Goal: Task Accomplishment & Management: Use online tool/utility

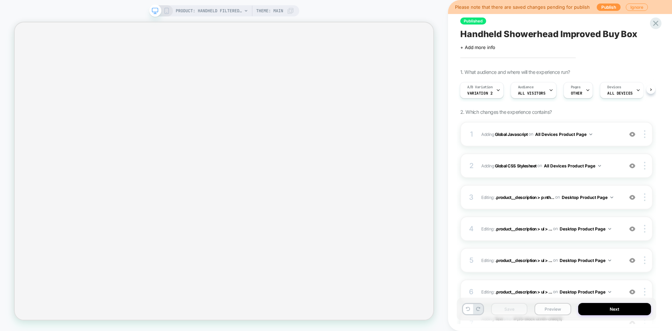
click at [553, 309] on button "Preview" at bounding box center [553, 309] width 36 height 12
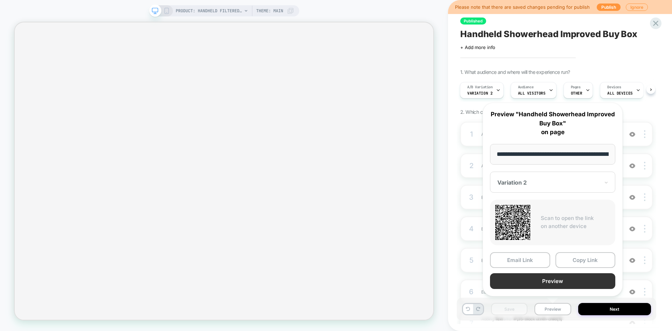
click at [551, 273] on button "Preview" at bounding box center [552, 281] width 125 height 16
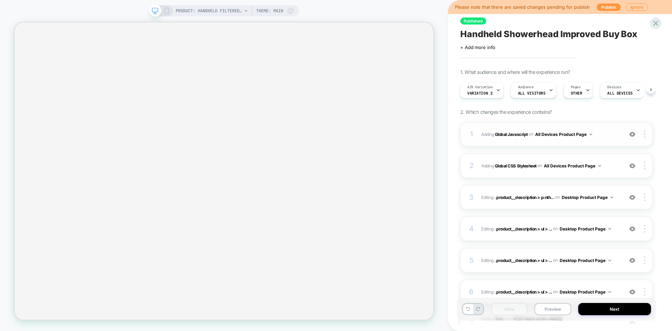
click at [604, 139] on div "1 Adding Global Javascript on All Devices Product Page Add Before Add After Tar…" at bounding box center [556, 134] width 193 height 25
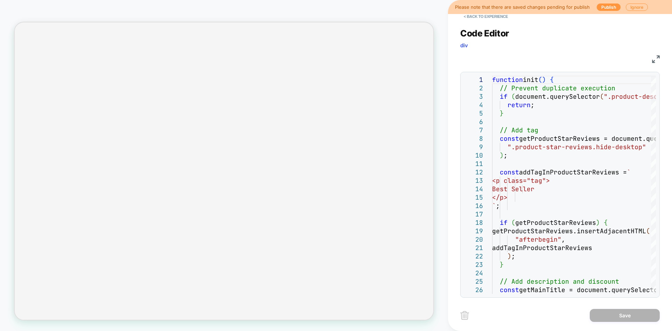
click at [656, 56] on img at bounding box center [656, 59] width 8 height 8
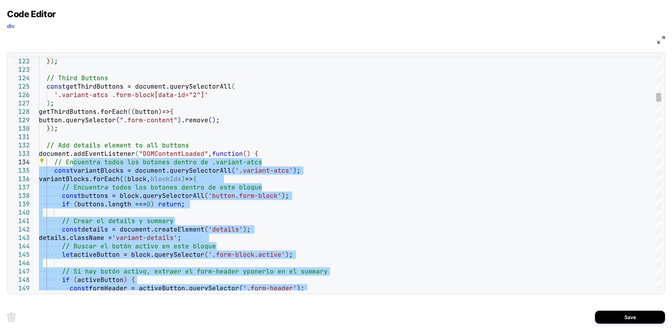
type textarea "**********"
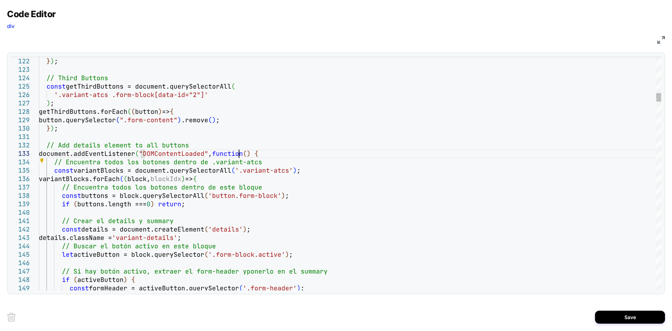
click at [614, 315] on button "Save" at bounding box center [630, 317] width 70 height 13
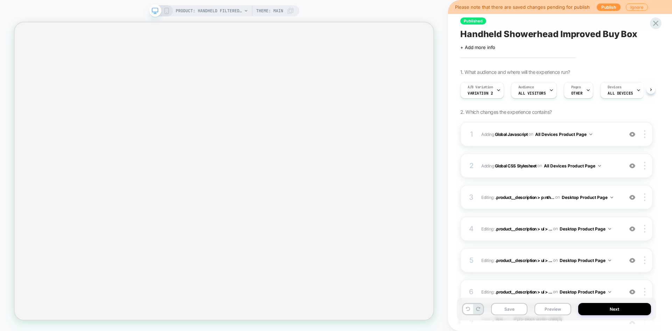
scroll to position [0, 0]
click at [508, 309] on button "Save" at bounding box center [509, 309] width 36 height 12
click at [549, 312] on button "Preview" at bounding box center [553, 309] width 36 height 12
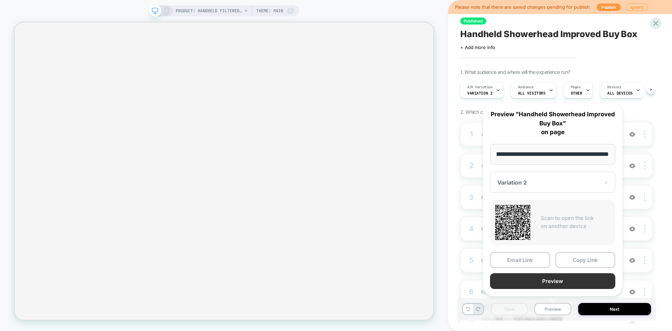
scroll to position [0, 0]
click at [555, 288] on button "Preview" at bounding box center [552, 281] width 125 height 16
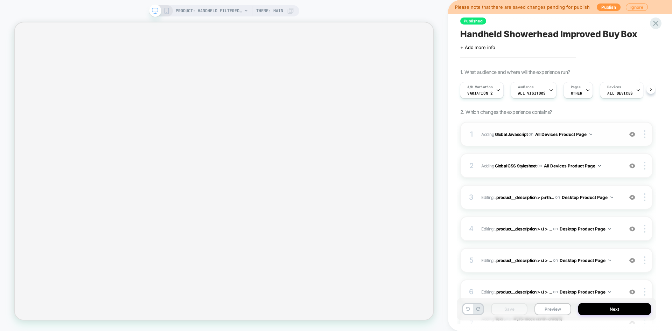
click at [602, 136] on span "Adding Global Javascript on All Devices Product Page" at bounding box center [551, 134] width 138 height 9
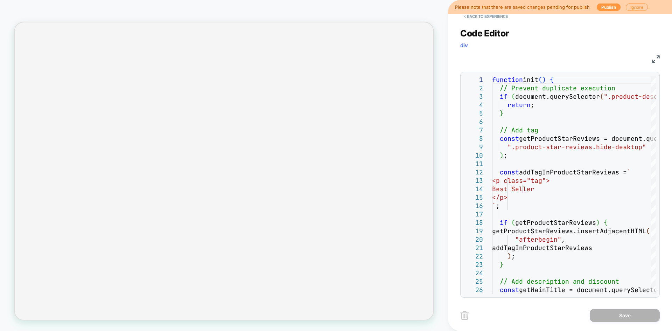
click at [658, 63] on img at bounding box center [656, 59] width 8 height 8
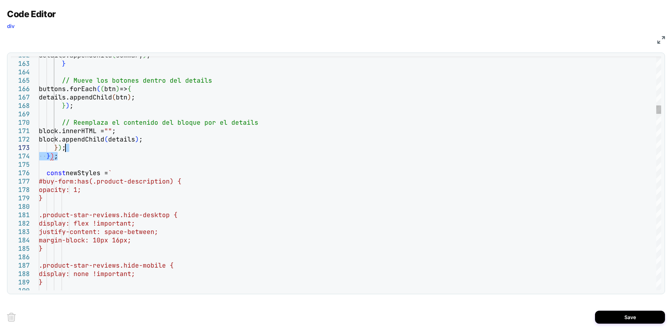
drag, startPoint x: 68, startPoint y: 155, endPoint x: 71, endPoint y: 146, distance: 9.1
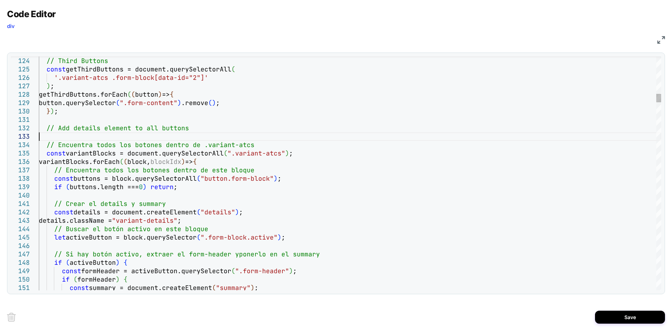
type textarea "**********"
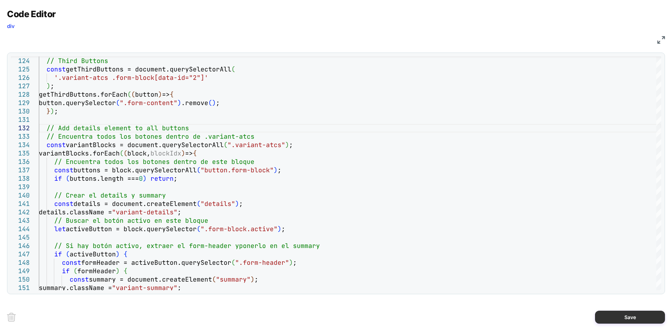
click at [609, 314] on button "Save" at bounding box center [630, 317] width 70 height 13
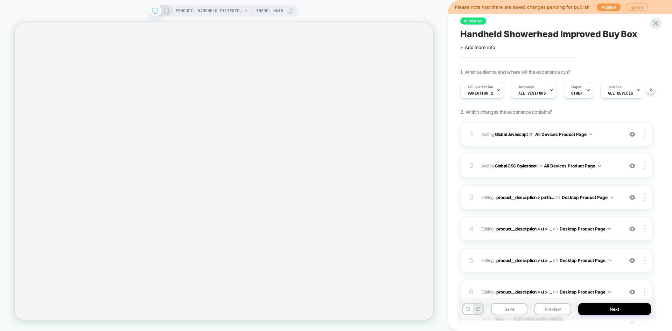
scroll to position [0, 0]
click at [504, 306] on button "Save" at bounding box center [509, 309] width 36 height 12
click at [559, 308] on button "Preview" at bounding box center [553, 309] width 36 height 12
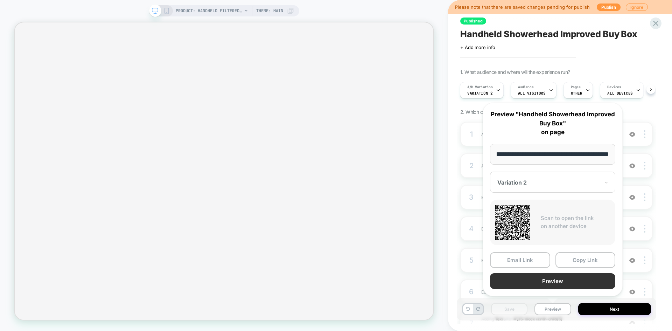
scroll to position [0, 0]
click at [534, 280] on button "Preview" at bounding box center [552, 281] width 125 height 16
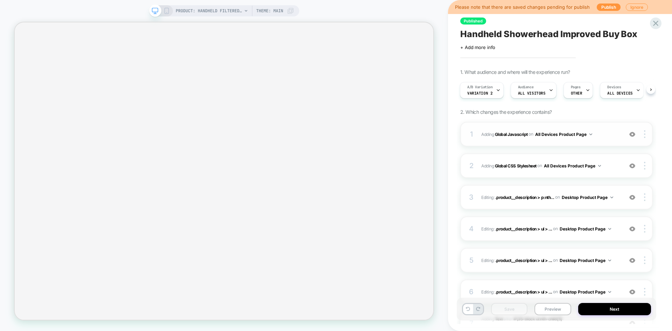
click at [603, 129] on div "1 Adding Global Javascript on All Devices Product Page Add Before Add After Tar…" at bounding box center [556, 134] width 193 height 25
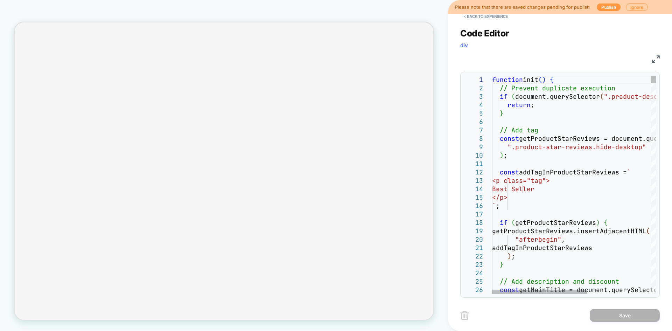
click at [660, 57] on div "< Back to experience Code Editor div JS 1 2 3 4 5 6 7 8 9 10 11 12 13 14 15 16 …" at bounding box center [560, 165] width 224 height 331
click at [657, 58] on img at bounding box center [656, 59] width 8 height 8
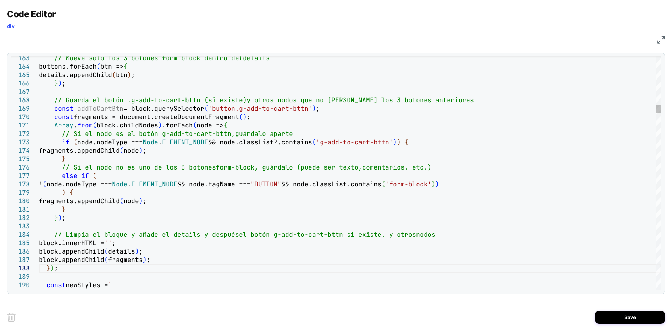
type textarea "**********"
click at [603, 319] on button "Save" at bounding box center [630, 317] width 70 height 13
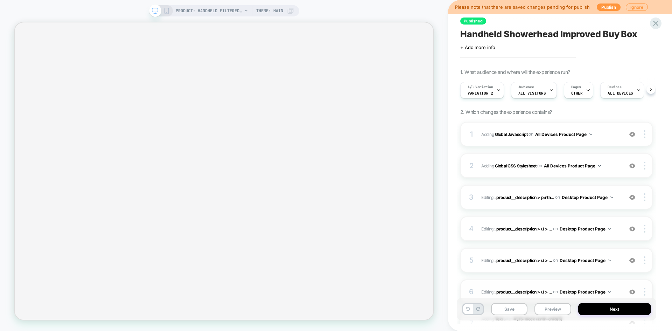
scroll to position [0, 0]
click at [506, 302] on div "Save Preview Next" at bounding box center [557, 309] width 200 height 23
click at [506, 307] on button "Save" at bounding box center [509, 309] width 36 height 12
click at [553, 310] on button "Preview" at bounding box center [553, 309] width 36 height 12
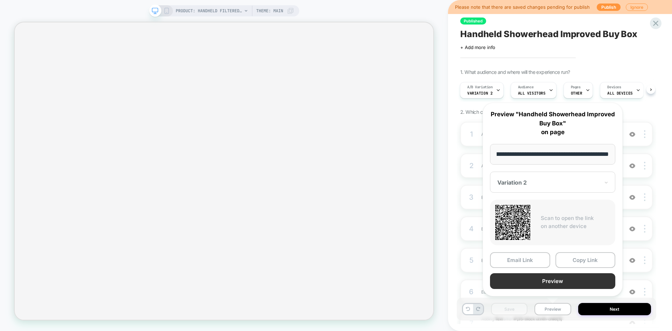
scroll to position [0, 0]
click at [529, 286] on button "Preview" at bounding box center [552, 281] width 125 height 16
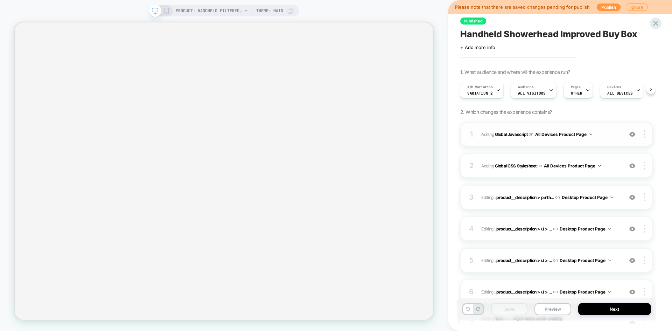
click at [620, 129] on div "1 Adding Global Javascript on All Devices Product Page Add Before Add After Tar…" at bounding box center [556, 134] width 193 height 25
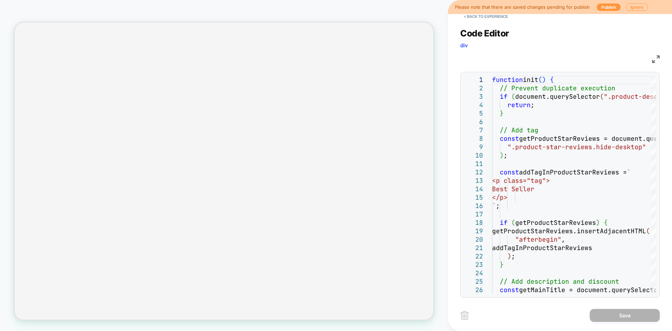
click at [652, 58] on div "JS" at bounding box center [560, 58] width 200 height 12
click at [658, 57] on img at bounding box center [656, 59] width 8 height 8
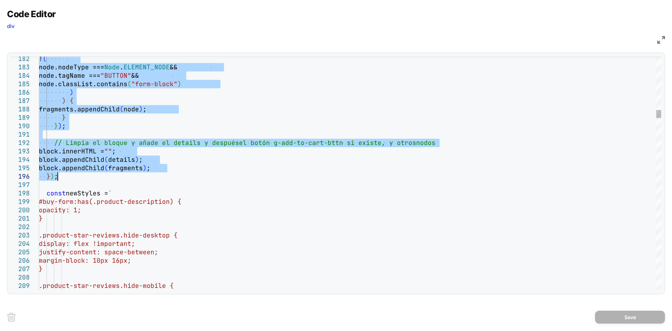
type textarea "**********"
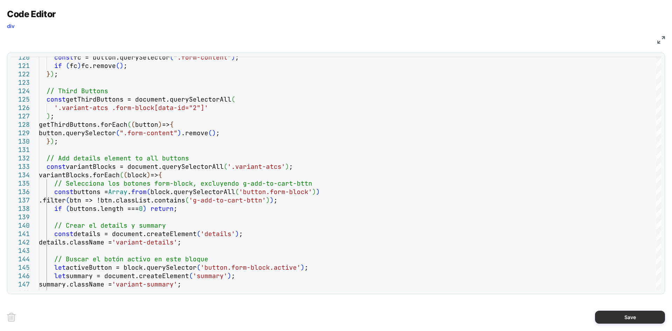
click at [621, 311] on button "Save" at bounding box center [630, 317] width 70 height 13
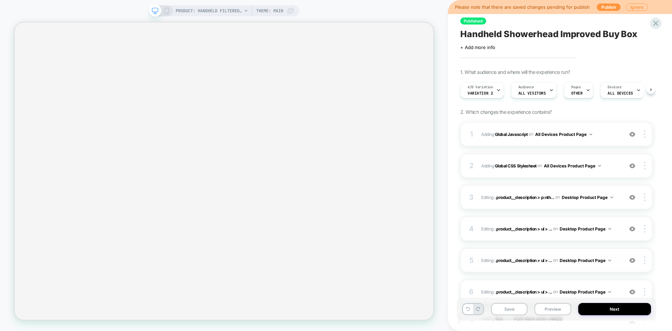
scroll to position [0, 0]
click at [506, 306] on button "Save" at bounding box center [509, 309] width 36 height 12
click at [552, 312] on button "Preview" at bounding box center [553, 309] width 36 height 12
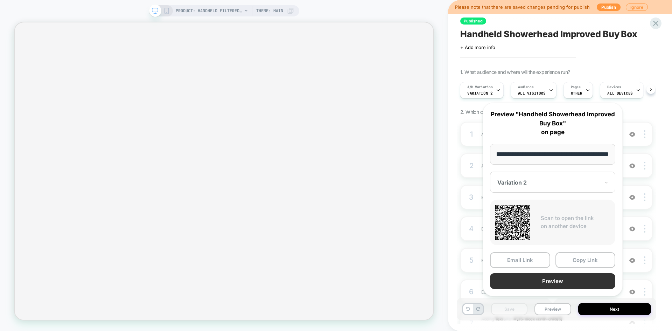
scroll to position [0, 0]
click at [536, 284] on button "Preview" at bounding box center [552, 281] width 125 height 16
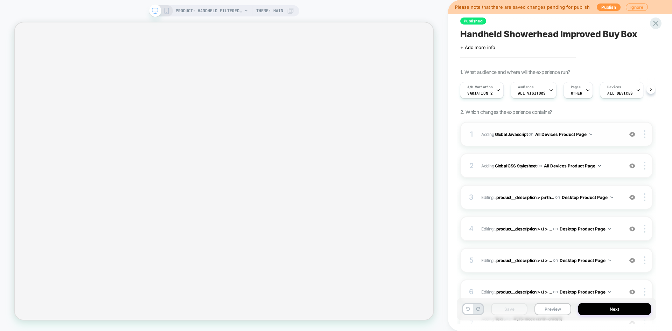
click at [611, 140] on div "1 Adding Global Javascript on All Devices Product Page Add Before Add After Tar…" at bounding box center [556, 134] width 193 height 25
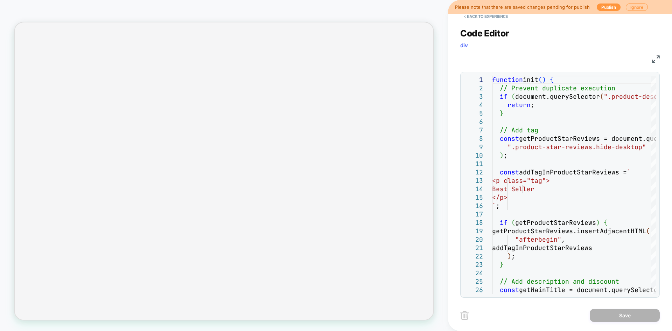
click at [660, 62] on img at bounding box center [656, 59] width 8 height 8
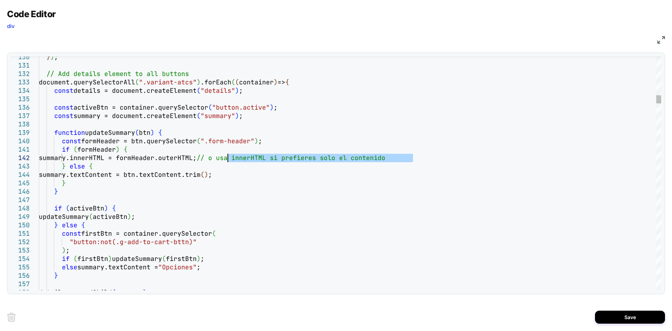
drag, startPoint x: 431, startPoint y: 156, endPoint x: 227, endPoint y: 157, distance: 204.2
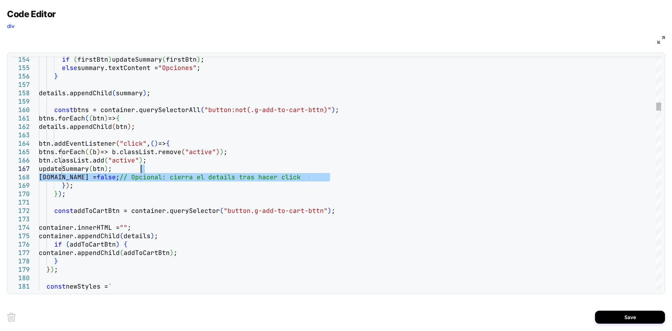
type textarea "**********"
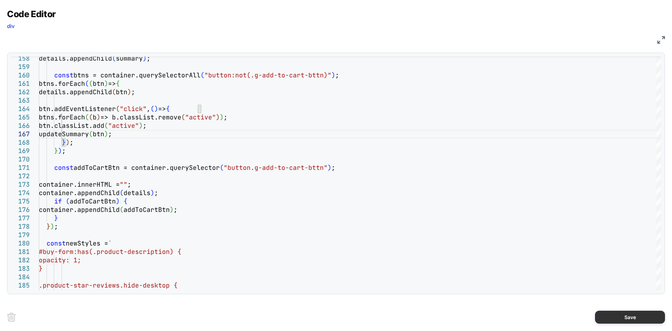
click at [614, 312] on button "Save" at bounding box center [630, 317] width 70 height 13
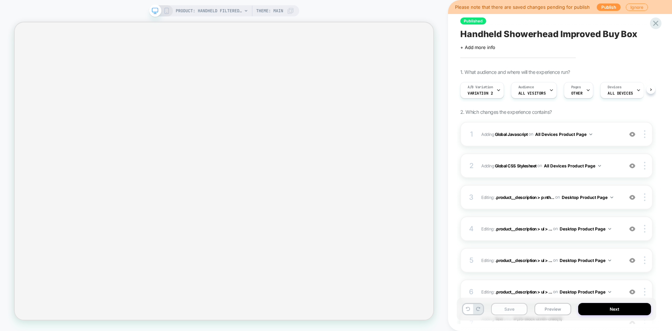
scroll to position [0, 0]
click at [513, 305] on button "Save" at bounding box center [509, 309] width 36 height 12
click at [547, 306] on button "Preview" at bounding box center [553, 309] width 36 height 12
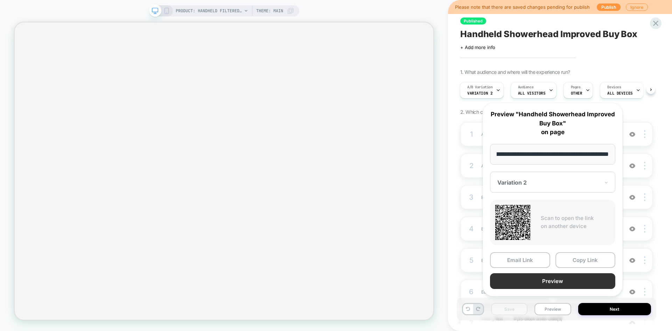
scroll to position [0, 0]
click at [539, 284] on button "Preview" at bounding box center [552, 281] width 125 height 16
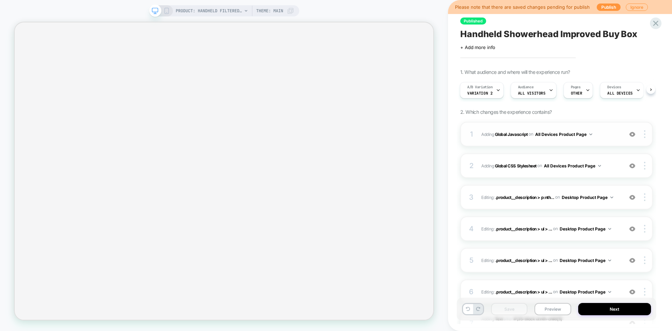
click at [609, 131] on span "Adding Global Javascript on All Devices Product Page" at bounding box center [551, 134] width 138 height 9
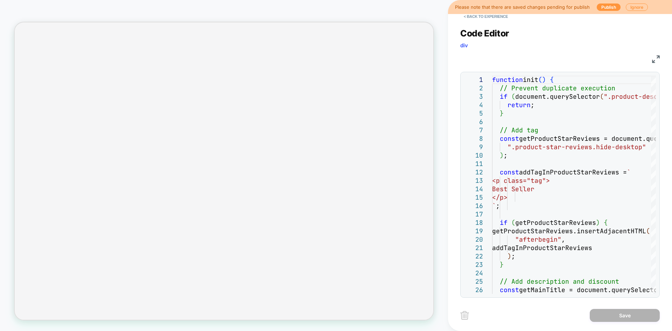
click at [657, 58] on img at bounding box center [656, 59] width 8 height 8
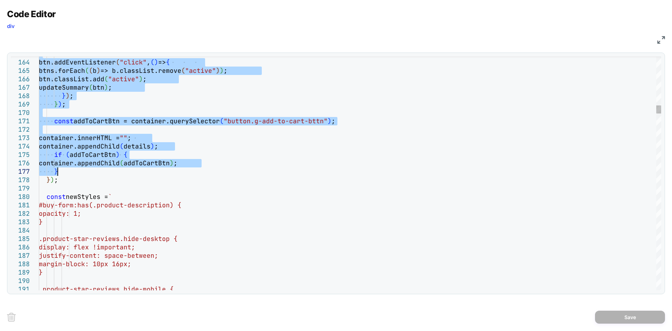
type textarea "**********"
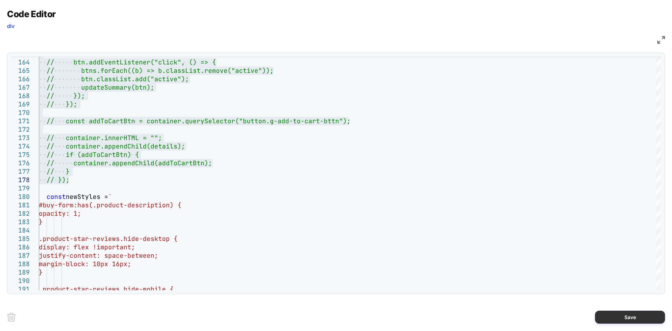
click at [639, 315] on button "Save" at bounding box center [630, 317] width 70 height 13
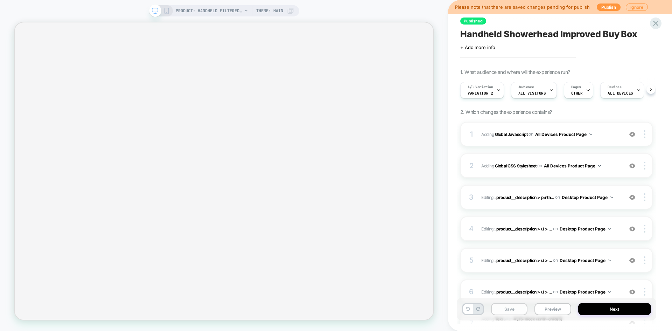
scroll to position [0, 0]
click at [507, 310] on button "Save" at bounding box center [509, 309] width 36 height 12
click at [549, 307] on button "Preview" at bounding box center [553, 309] width 36 height 12
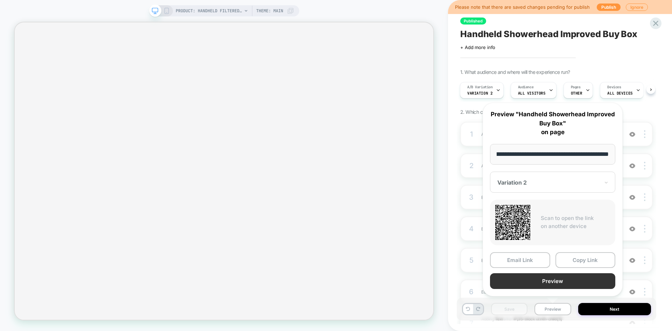
scroll to position [0, 0]
click at [558, 282] on button "Preview" at bounding box center [552, 281] width 125 height 16
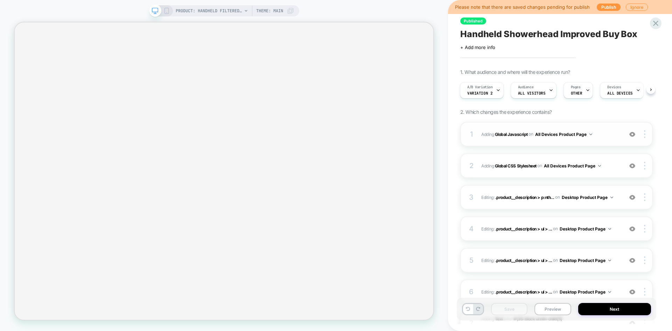
click at [607, 135] on span "Adding Global Javascript on All Devices Product Page" at bounding box center [551, 134] width 138 height 9
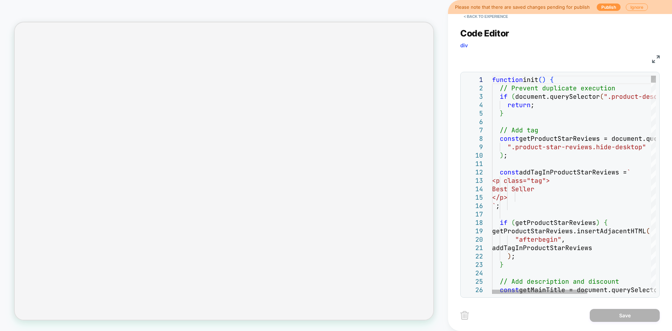
click at [654, 59] on img at bounding box center [656, 59] width 8 height 8
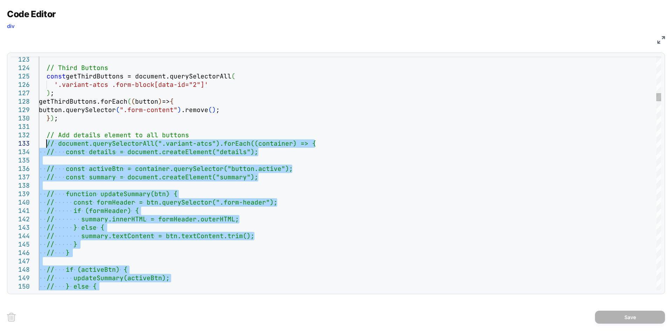
type textarea "**********"
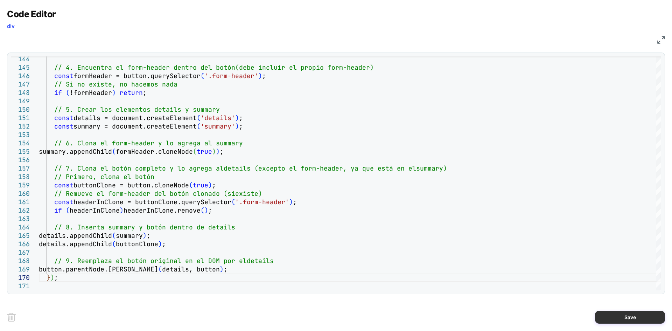
click at [607, 311] on button "Save" at bounding box center [630, 317] width 70 height 13
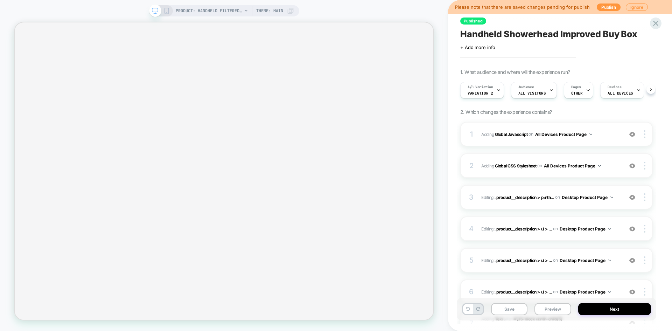
scroll to position [0, 0]
click at [504, 309] on button "Save" at bounding box center [509, 309] width 36 height 12
click at [550, 309] on button "Preview" at bounding box center [553, 309] width 36 height 12
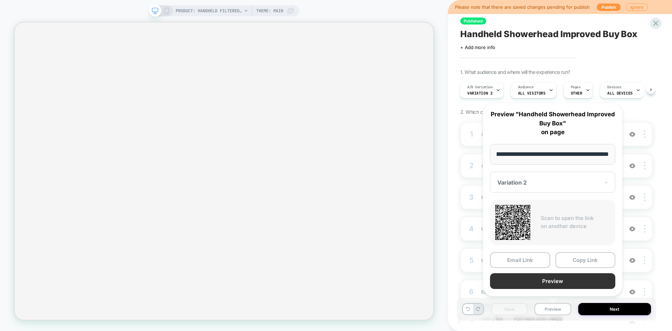
scroll to position [0, 0]
click at [543, 286] on button "Preview" at bounding box center [552, 281] width 125 height 16
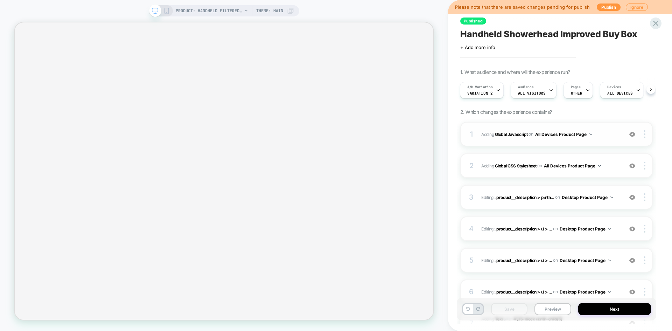
click at [607, 135] on span "Adding Global Javascript on All Devices Product Page" at bounding box center [551, 134] width 138 height 9
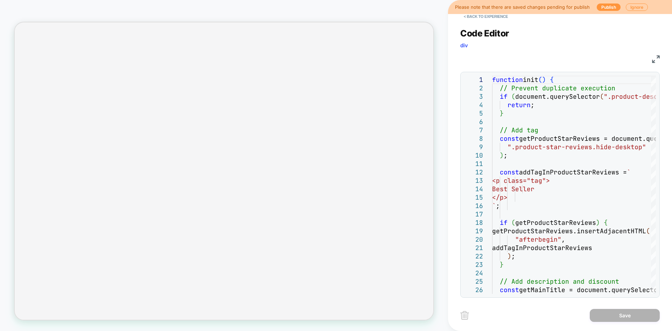
click at [655, 58] on img at bounding box center [656, 59] width 8 height 8
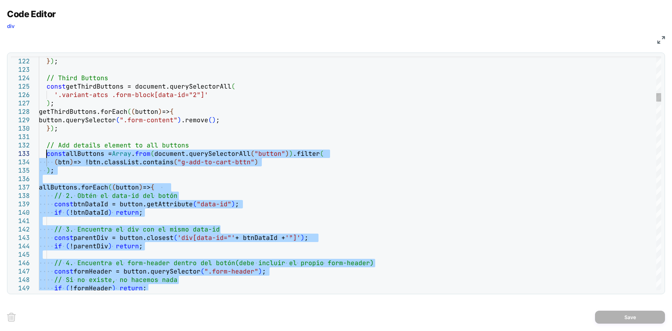
type textarea "**********"
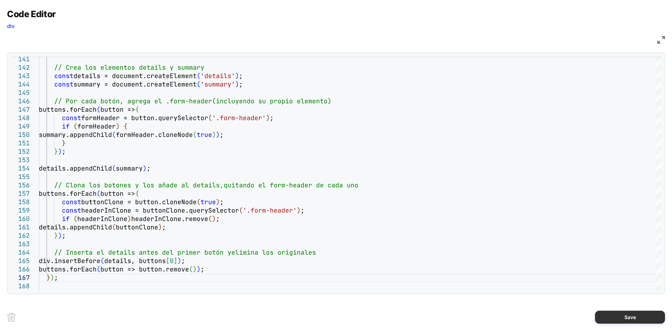
click at [639, 312] on button "Save" at bounding box center [630, 317] width 70 height 13
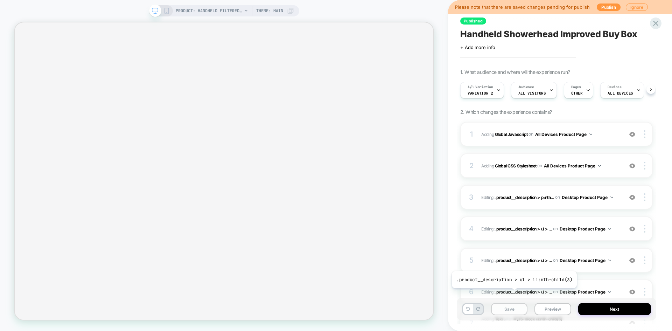
scroll to position [0, 0]
click at [508, 310] on button "Save" at bounding box center [509, 309] width 36 height 12
click at [553, 309] on button "Preview" at bounding box center [553, 309] width 36 height 12
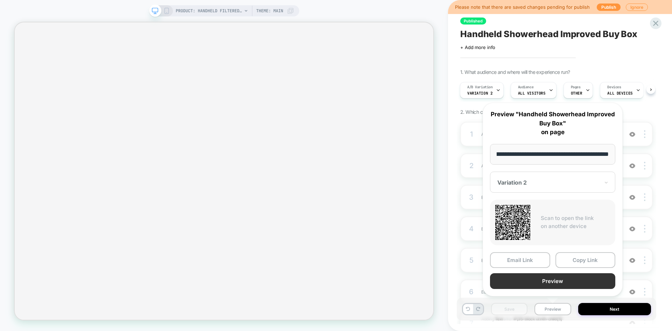
scroll to position [0, 0]
click at [552, 282] on button "Preview" at bounding box center [552, 281] width 125 height 16
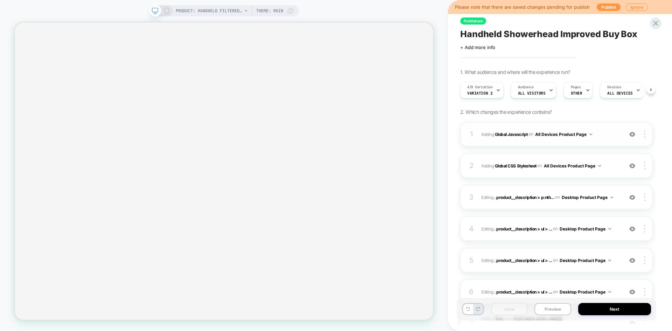
click at [601, 128] on div "1 Adding Global Javascript on All Devices Product Page Add Before Add After Tar…" at bounding box center [556, 134] width 193 height 25
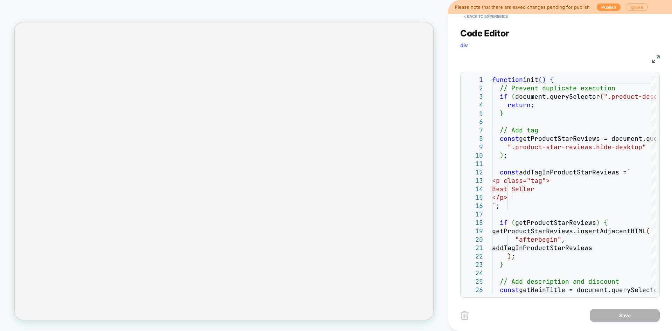
click at [656, 59] on img at bounding box center [656, 59] width 8 height 8
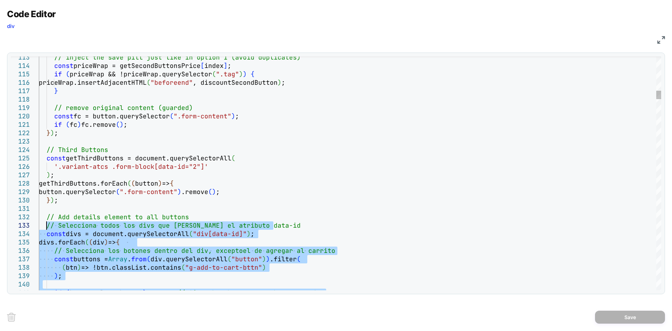
type textarea "**********"
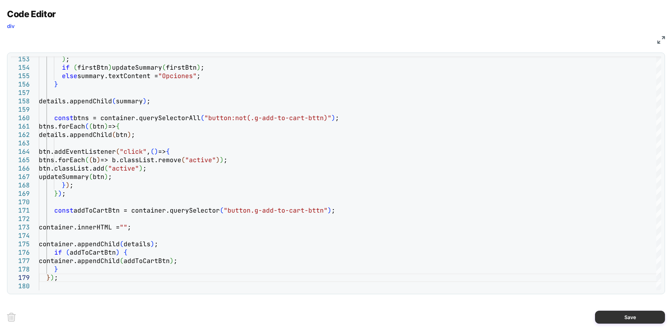
click at [629, 317] on button "Save" at bounding box center [630, 317] width 70 height 13
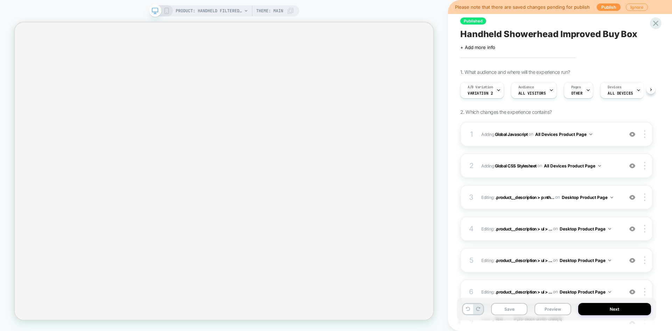
scroll to position [0, 0]
click at [511, 307] on button "Save" at bounding box center [509, 309] width 36 height 12
click at [552, 308] on button "Preview" at bounding box center [553, 309] width 36 height 12
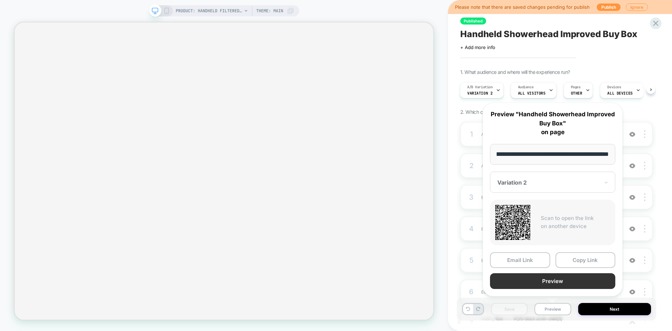
scroll to position [0, 0]
click at [543, 283] on button "Preview" at bounding box center [552, 281] width 125 height 16
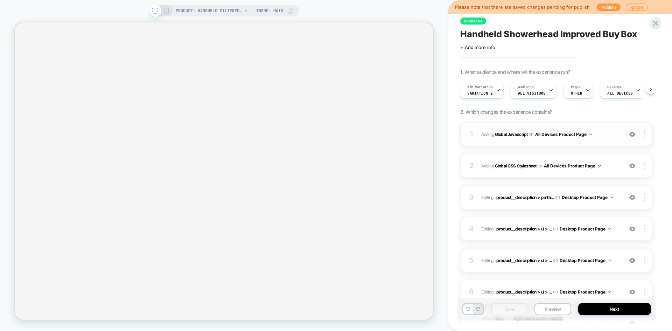
click at [604, 126] on div "1 Adding Global Javascript on All Devices Product Page Add Before Add After Tar…" at bounding box center [556, 134] width 193 height 25
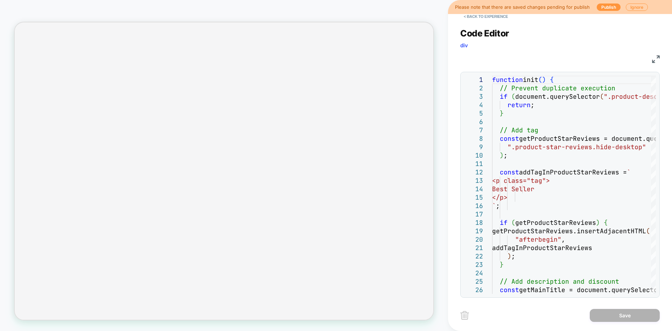
click at [656, 63] on div "JS" at bounding box center [560, 58] width 200 height 12
click at [657, 59] on img at bounding box center [656, 59] width 8 height 8
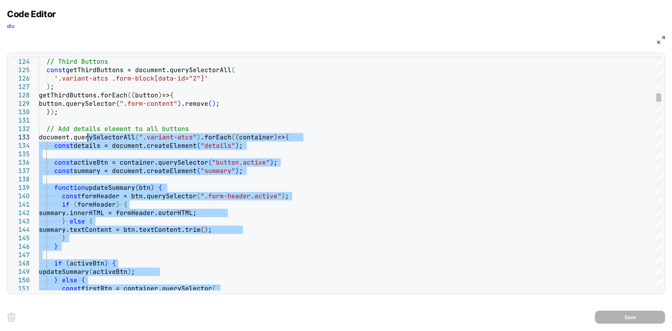
type textarea "**********"
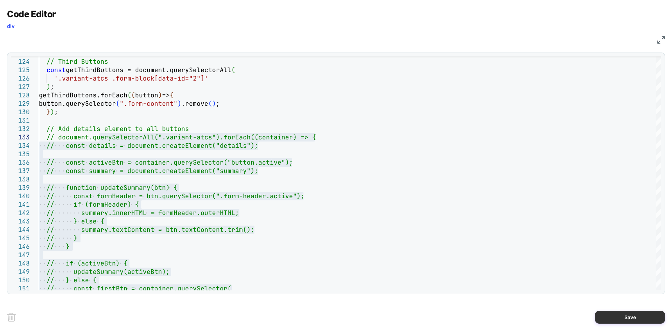
click at [617, 319] on button "Save" at bounding box center [630, 317] width 70 height 13
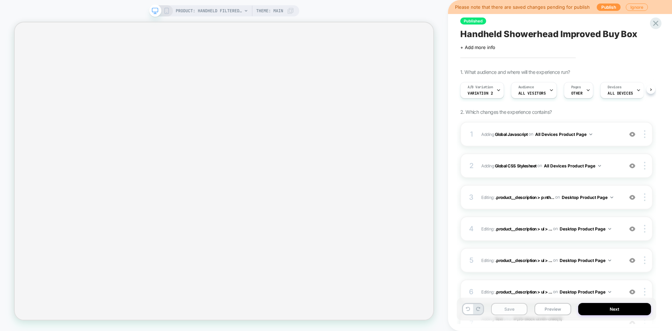
scroll to position [0, 0]
click at [519, 312] on button "Save" at bounding box center [509, 309] width 36 height 12
click at [548, 307] on button "Preview" at bounding box center [553, 309] width 36 height 12
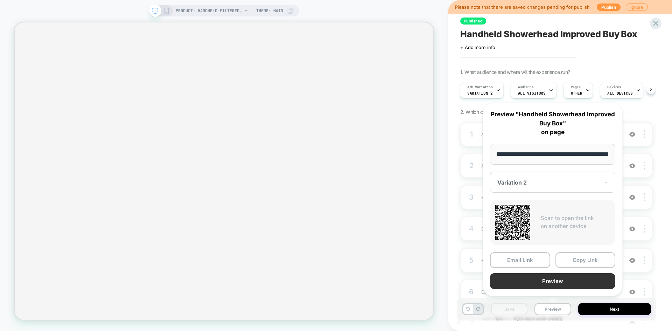
scroll to position [0, 0]
click at [553, 283] on button "Preview" at bounding box center [552, 281] width 125 height 16
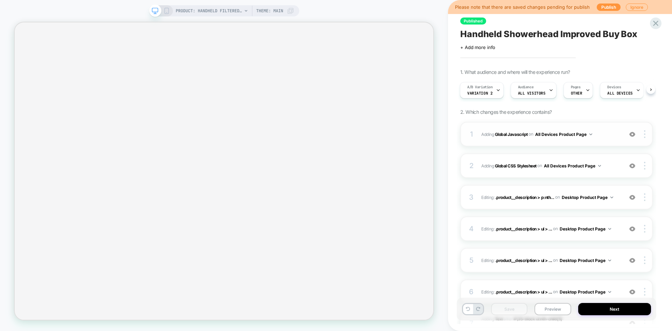
click at [601, 125] on div "1 Adding Global Javascript on All Devices Product Page Add Before Add After Tar…" at bounding box center [556, 134] width 193 height 25
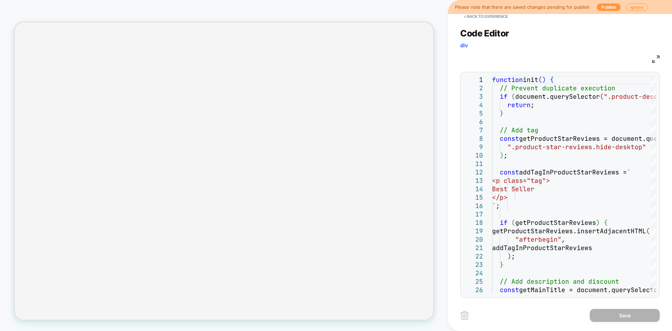
click at [658, 59] on img at bounding box center [656, 59] width 8 height 8
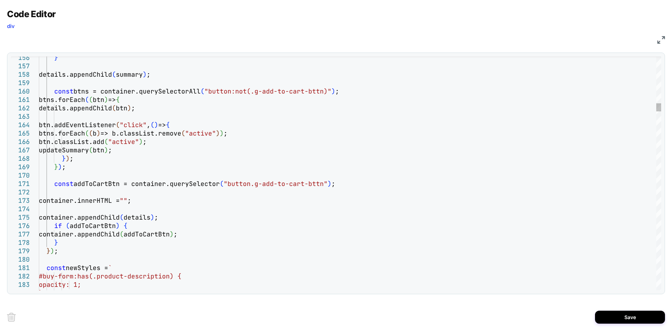
type textarea "**********"
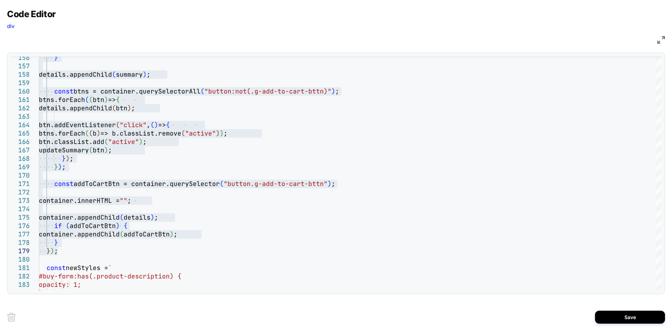
click at [662, 40] on img at bounding box center [662, 40] width 8 height 8
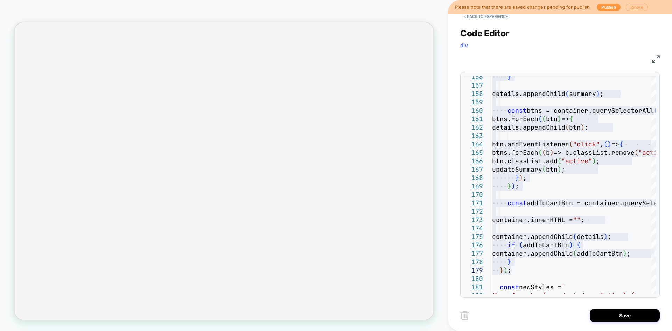
click at [636, 6] on button "Ignore" at bounding box center [637, 7] width 22 height 7
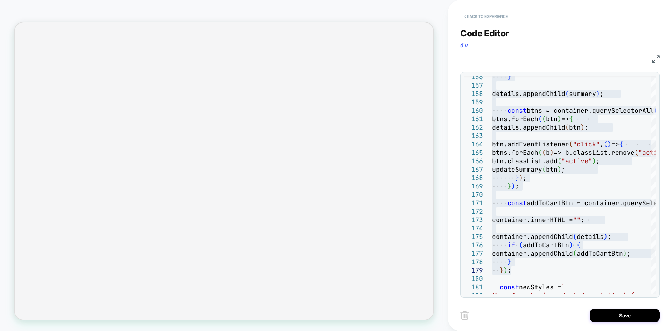
click at [493, 15] on button "< Back to experience" at bounding box center [485, 16] width 51 height 11
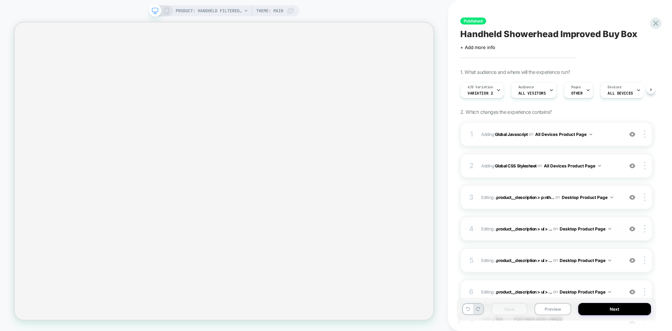
scroll to position [0, 0]
click at [549, 309] on button "Preview" at bounding box center [553, 309] width 36 height 12
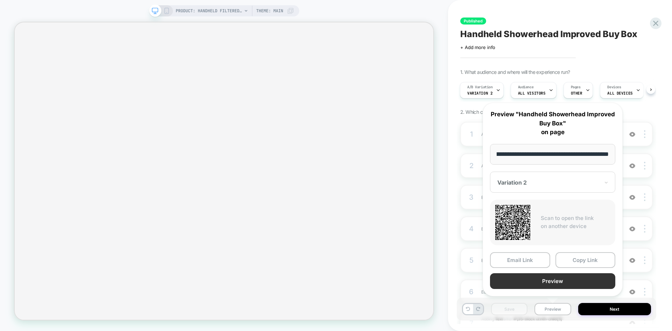
scroll to position [0, 0]
click at [539, 283] on button "Preview" at bounding box center [552, 281] width 125 height 16
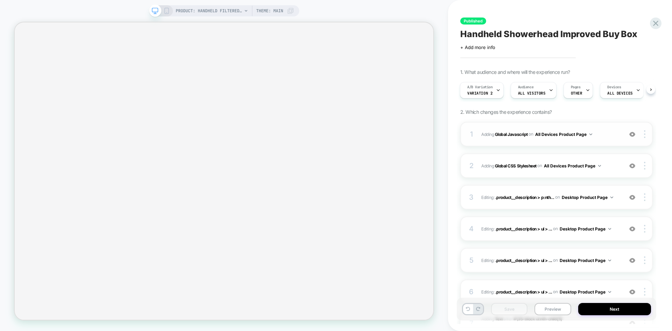
click at [611, 125] on div "1 Adding Global Javascript on All Devices Product Page Add Before Add After Tar…" at bounding box center [556, 134] width 193 height 25
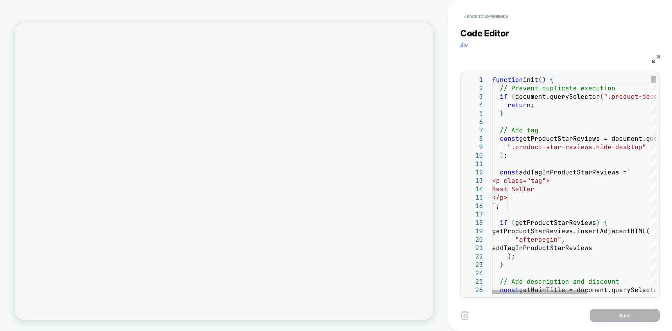
click at [655, 56] on img at bounding box center [656, 59] width 8 height 8
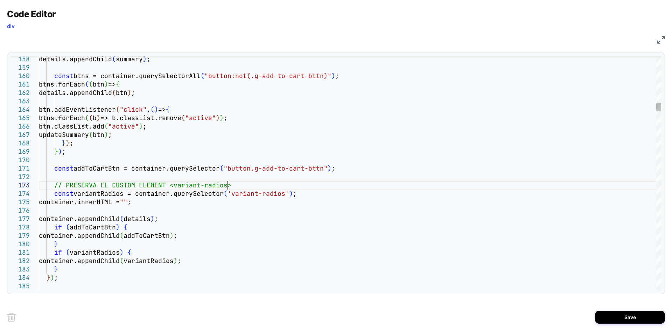
type textarea "**********"
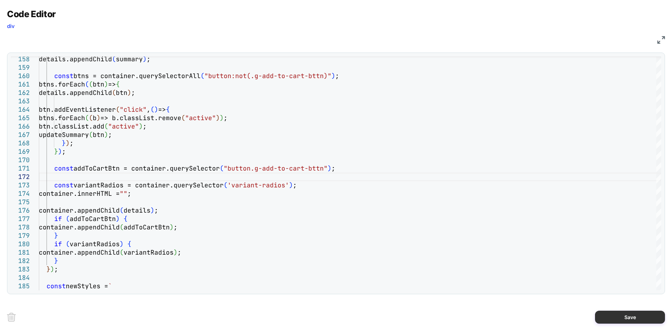
click at [615, 319] on button "Save" at bounding box center [630, 317] width 70 height 13
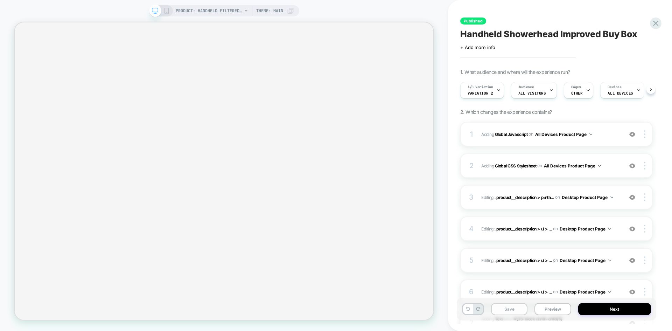
scroll to position [0, 0]
click at [507, 306] on button "Save" at bounding box center [509, 309] width 36 height 12
click at [550, 308] on button "Preview" at bounding box center [553, 309] width 36 height 12
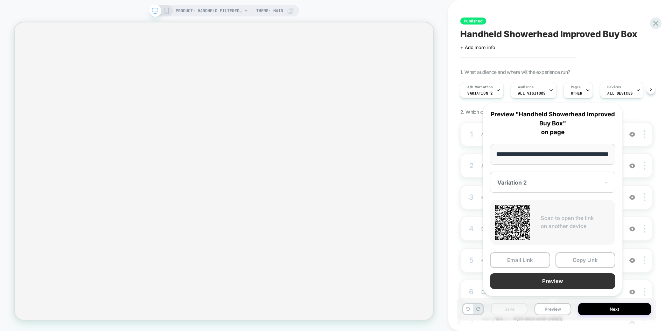
scroll to position [0, 0]
click at [541, 277] on button "Preview" at bounding box center [552, 281] width 125 height 16
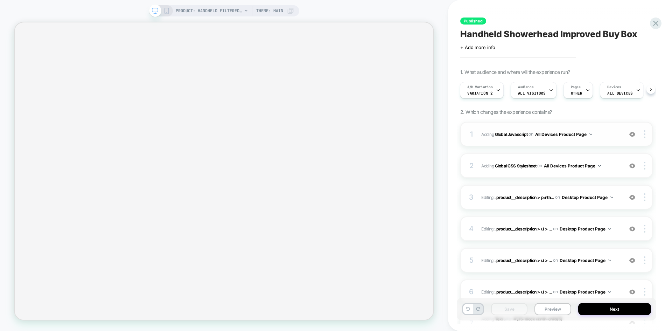
click at [608, 132] on span "Adding Global Javascript on All Devices Product Page" at bounding box center [551, 134] width 138 height 9
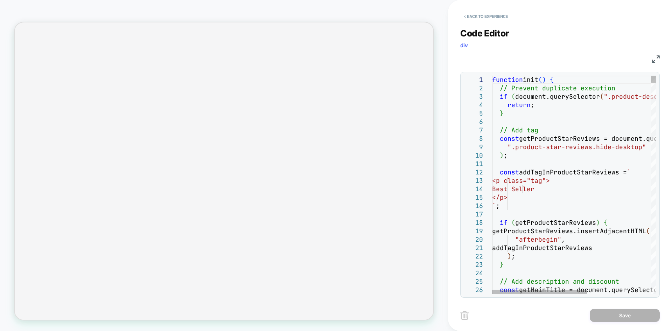
click at [660, 58] on div "< Back to experience Code Editor div JS 1 2 3 4 5 6 7 8 9 10 11 12 13 14 15 16 …" at bounding box center [560, 165] width 224 height 331
click at [656, 58] on img at bounding box center [656, 59] width 8 height 8
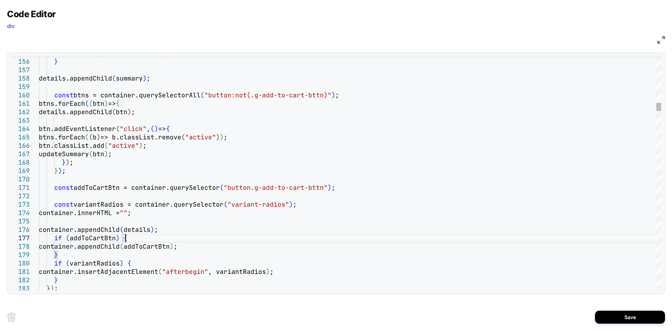
type textarea "**********"
click at [652, 319] on button "Save" at bounding box center [630, 317] width 70 height 13
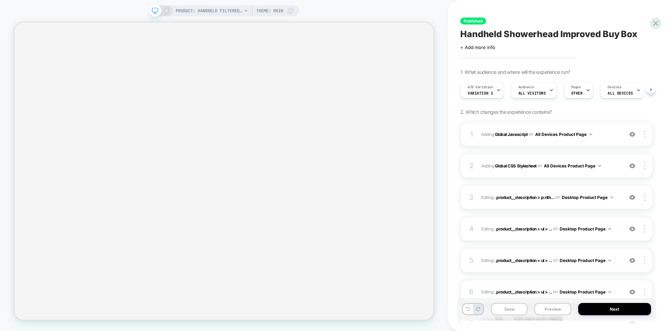
scroll to position [0, 0]
click at [517, 312] on button "Save" at bounding box center [509, 309] width 36 height 12
click at [546, 309] on button "Preview" at bounding box center [553, 309] width 36 height 12
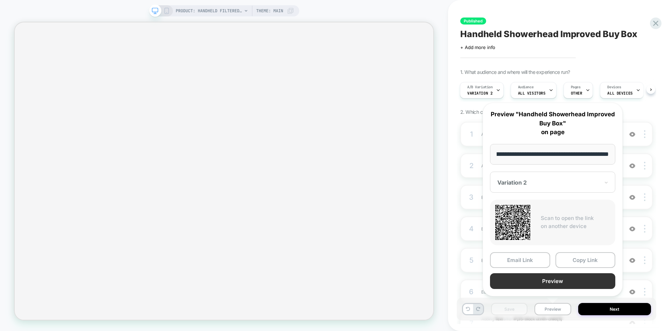
scroll to position [0, 0]
click at [533, 286] on button "Preview" at bounding box center [552, 281] width 125 height 16
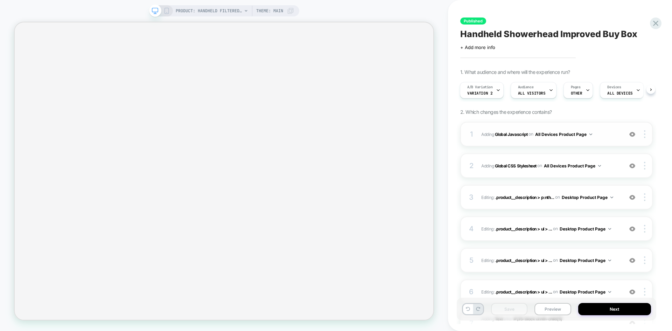
click at [594, 140] on div "1 Adding Global Javascript on All Devices Product Page Add Before Add After Tar…" at bounding box center [556, 134] width 193 height 25
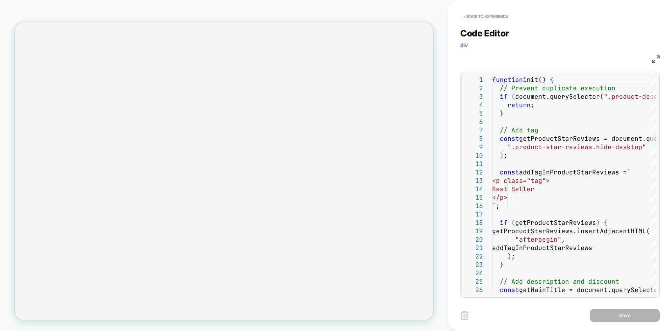
click at [654, 62] on img at bounding box center [656, 59] width 8 height 8
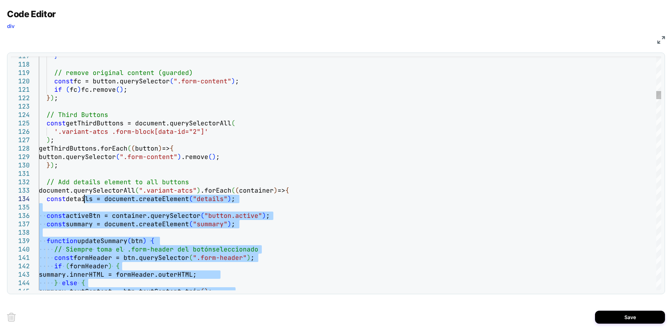
type textarea "**********"
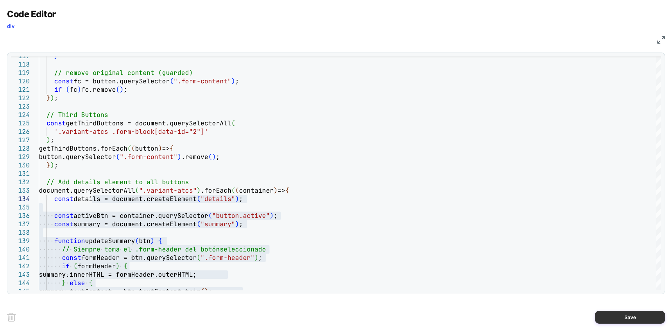
click at [610, 312] on button "Save" at bounding box center [630, 317] width 70 height 13
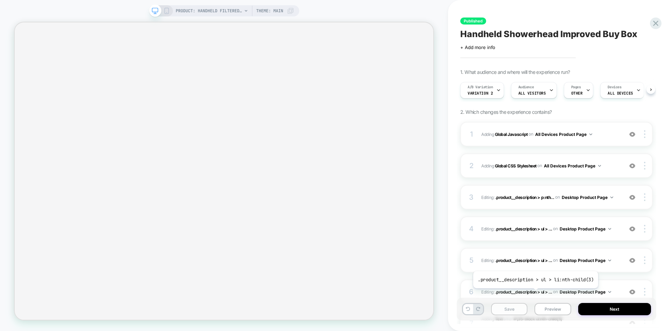
scroll to position [0, 0]
click at [510, 310] on button "Save" at bounding box center [509, 309] width 36 height 12
click at [552, 309] on button "Preview" at bounding box center [553, 309] width 36 height 12
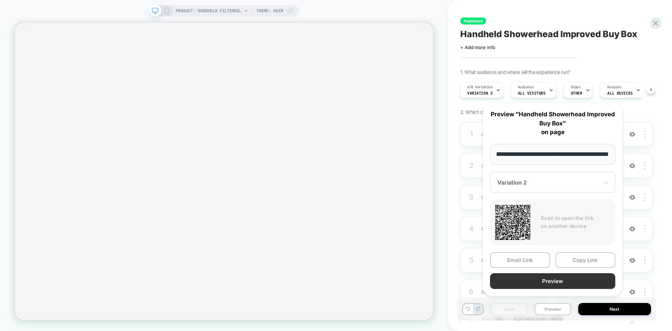
scroll to position [0, 0]
click at [519, 276] on button "Preview" at bounding box center [552, 281] width 125 height 16
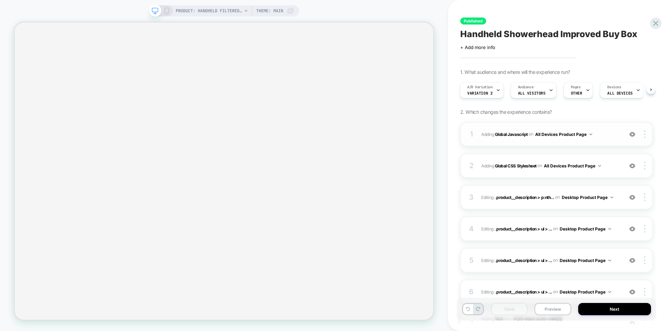
click at [603, 131] on span "Adding Global Javascript on All Devices Product Page" at bounding box center [551, 134] width 138 height 9
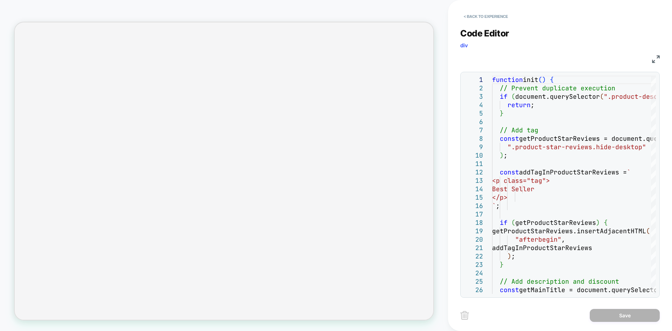
click at [658, 68] on div "Code Editor div JS 1 2 3 4 5 6 7 8 9 10 11 12 13 14 15 16 17 18 19 20 21 22 23 …" at bounding box center [560, 158] width 200 height 278
click at [657, 61] on img at bounding box center [656, 59] width 8 height 8
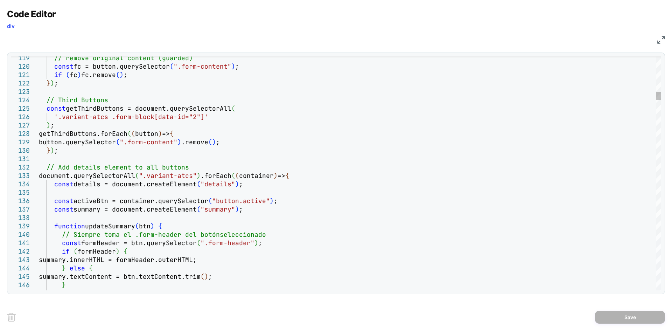
type textarea "**********"
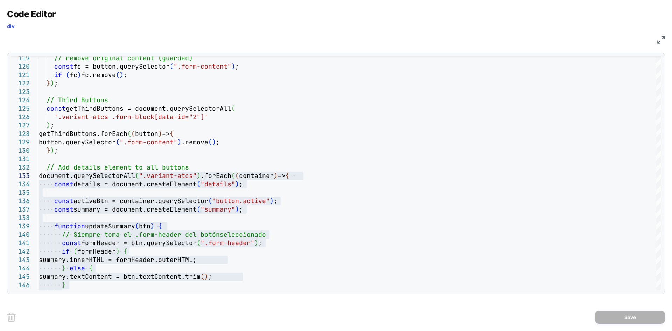
click at [663, 40] on img at bounding box center [662, 40] width 8 height 8
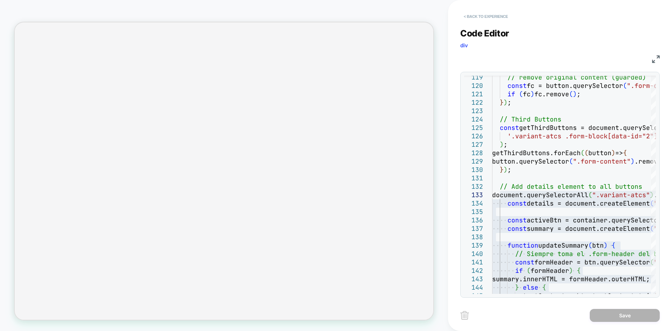
click at [481, 20] on button "< Back to experience" at bounding box center [485, 16] width 51 height 11
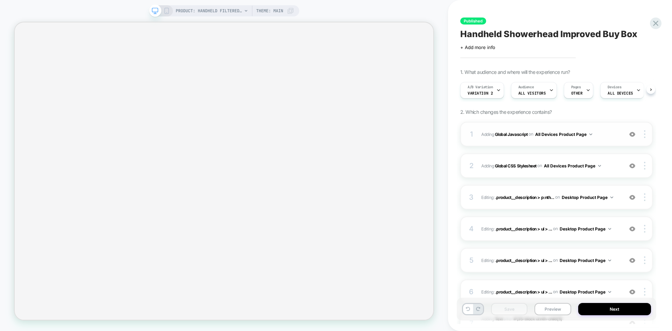
scroll to position [0, 0]
click at [540, 307] on button "Preview" at bounding box center [553, 309] width 36 height 12
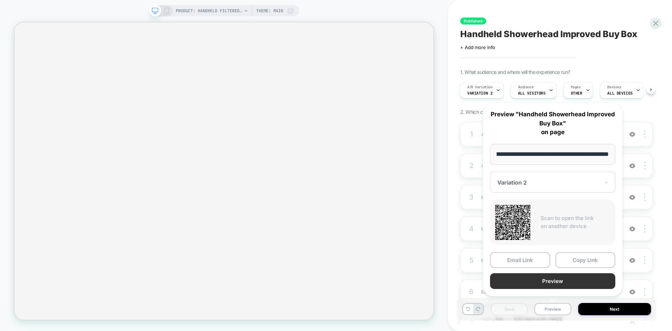
scroll to position [0, 0]
click at [550, 278] on button "Preview" at bounding box center [552, 281] width 125 height 16
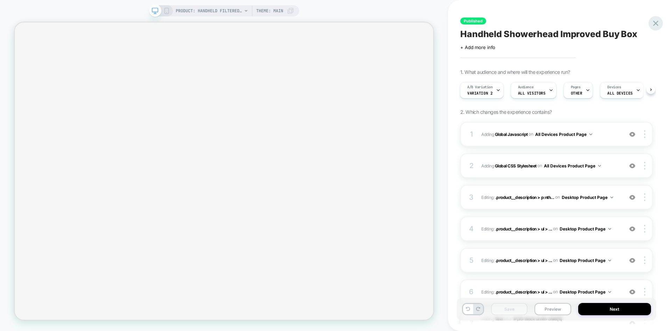
click at [657, 23] on icon at bounding box center [655, 23] width 9 height 9
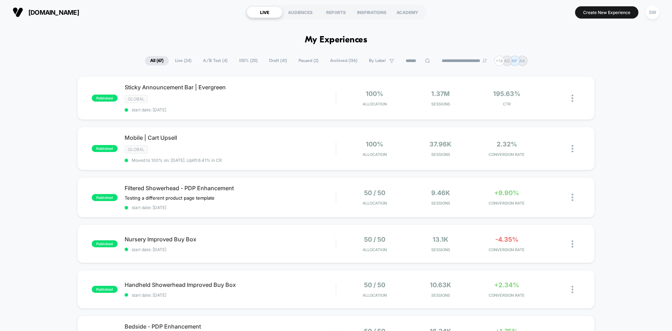
click at [425, 60] on icon at bounding box center [427, 60] width 5 height 5
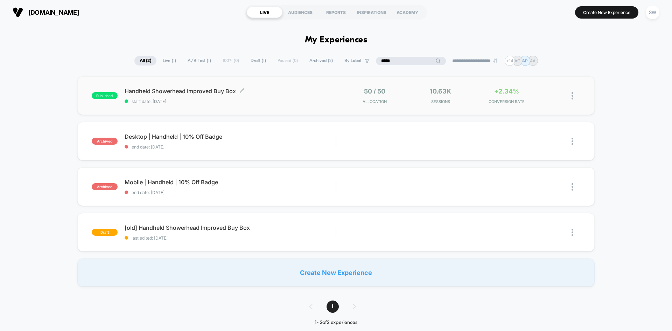
type input "*****"
click at [185, 93] on span "Handheld Showerhead Improved Buy Box Click to edit experience details" at bounding box center [230, 91] width 211 height 7
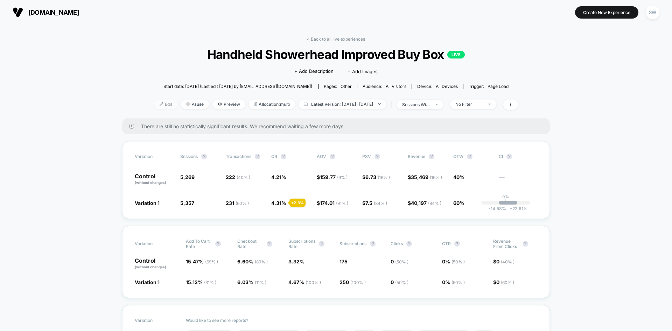
click at [154, 101] on span "Edit" at bounding box center [165, 103] width 23 height 9
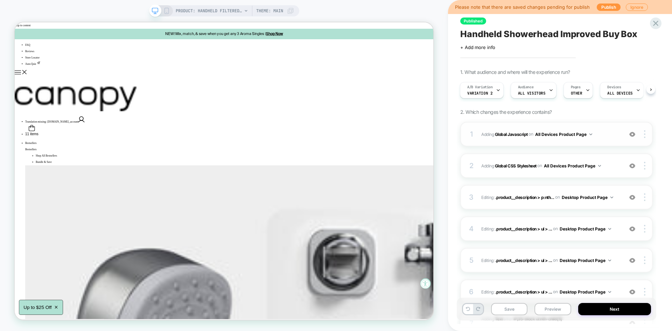
click at [602, 136] on span "Adding Global Javascript on All Devices Product Page" at bounding box center [551, 134] width 138 height 9
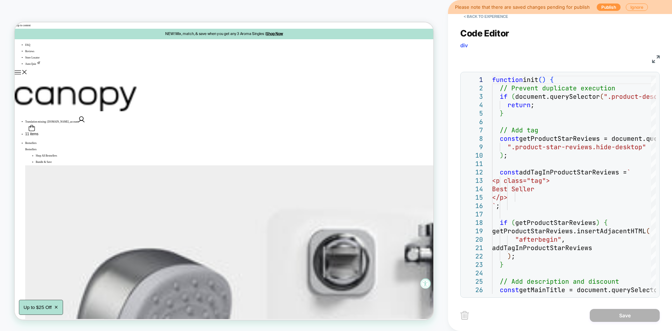
click at [654, 59] on img at bounding box center [656, 59] width 8 height 8
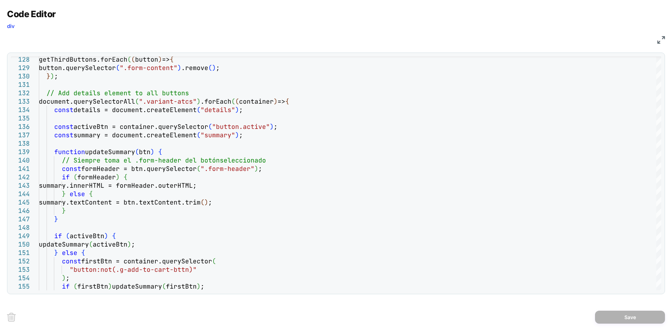
click at [662, 40] on img at bounding box center [662, 40] width 8 height 8
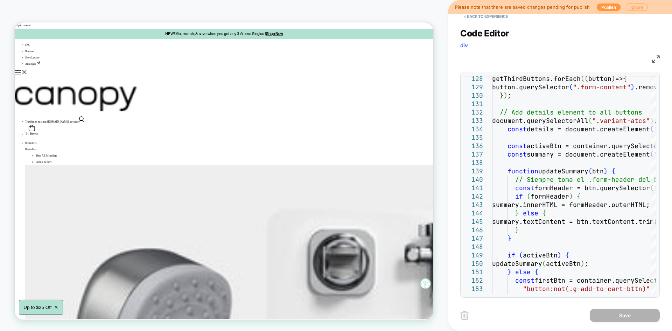
click at [636, 7] on button "Ignore" at bounding box center [637, 7] width 22 height 7
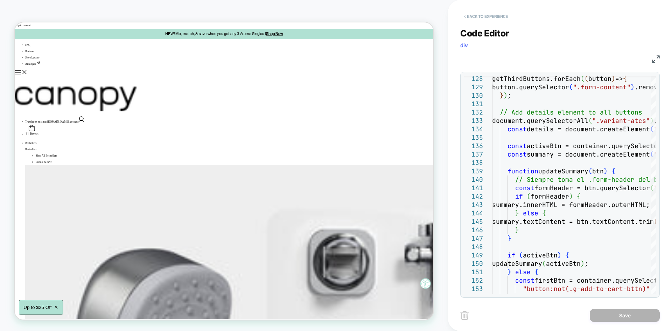
click at [484, 15] on button "< Back to experience" at bounding box center [485, 16] width 51 height 11
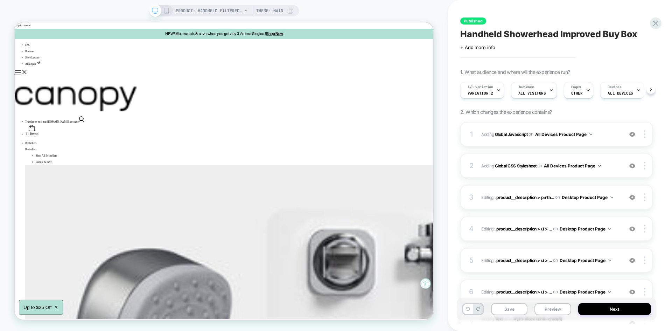
scroll to position [0, 0]
click at [611, 134] on span "Adding Global Javascript on All Devices Product Page" at bounding box center [551, 134] width 138 height 9
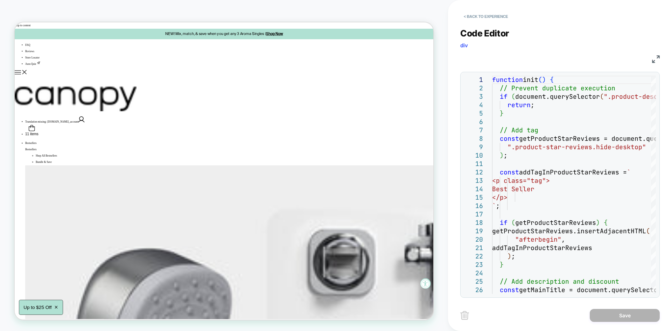
click at [656, 56] on img at bounding box center [656, 59] width 8 height 8
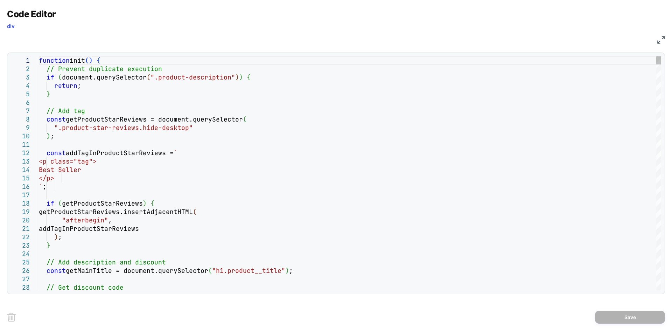
type textarea "**********"
